Goal: Task Accomplishment & Management: Manage account settings

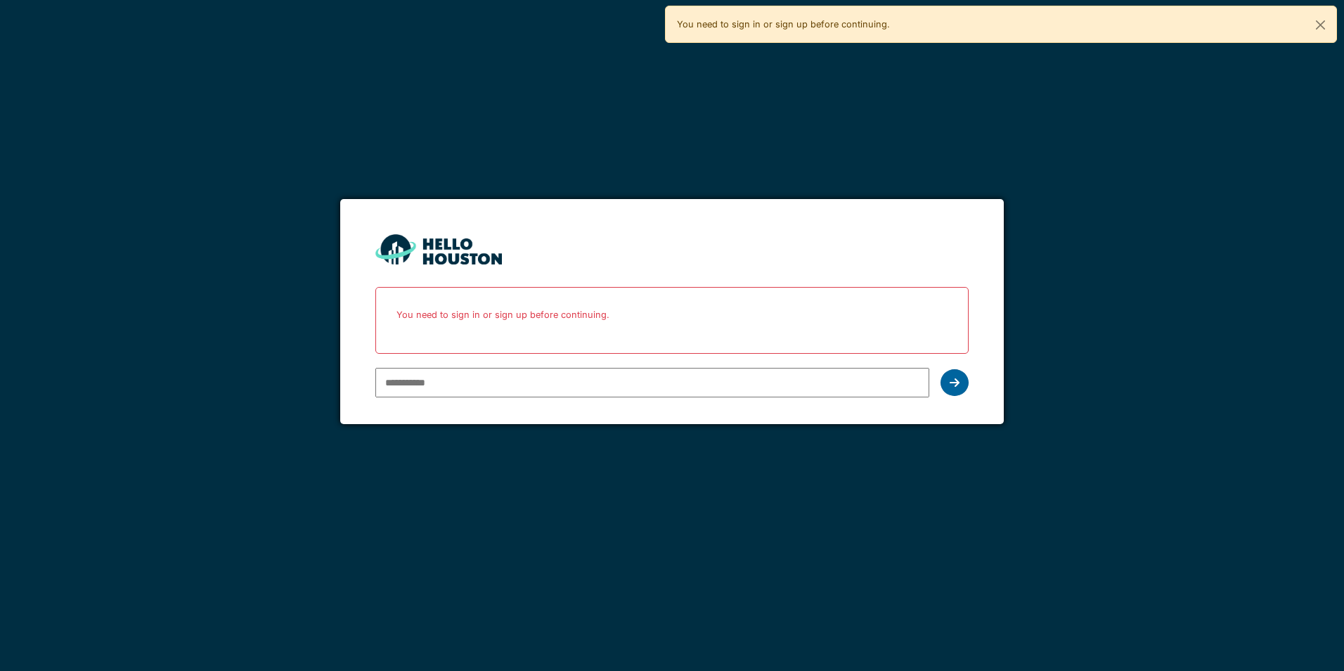
type input "**********"
click at [952, 385] on icon at bounding box center [955, 382] width 10 height 11
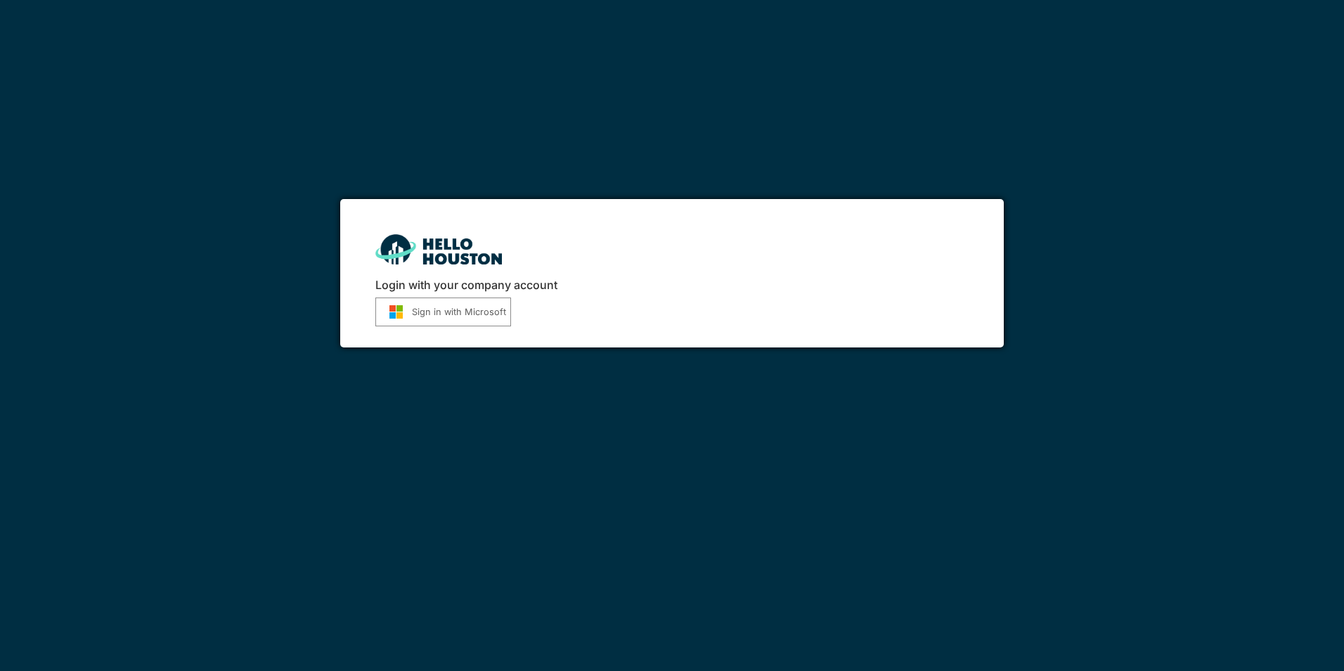
click at [453, 306] on button "Sign in with Microsoft" at bounding box center [443, 311] width 136 height 29
